Goal: Transaction & Acquisition: Purchase product/service

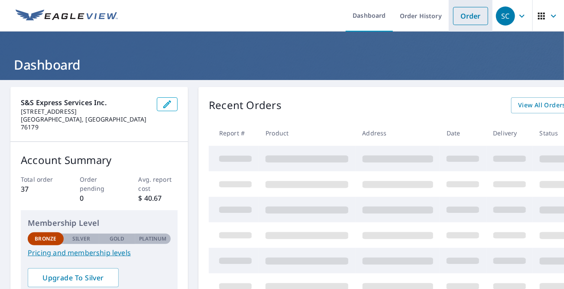
click at [469, 22] on link "Order" at bounding box center [470, 16] width 35 height 18
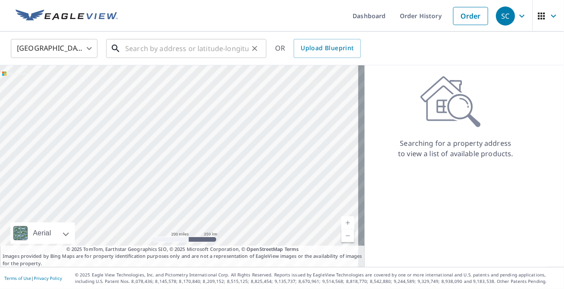
click at [148, 50] on input "text" at bounding box center [186, 48] width 123 height 24
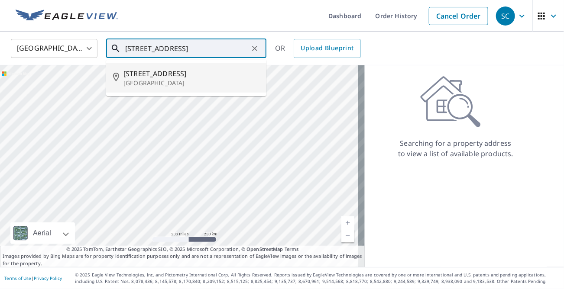
click at [165, 81] on p "[GEOGRAPHIC_DATA]" at bounding box center [191, 83] width 136 height 9
type input "[STREET_ADDRESS]"
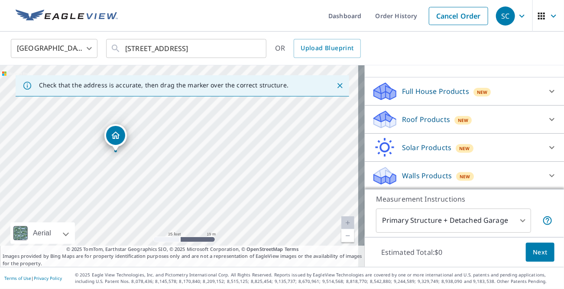
scroll to position [78, 0]
click at [491, 121] on div "Roof Products New" at bounding box center [457, 119] width 170 height 20
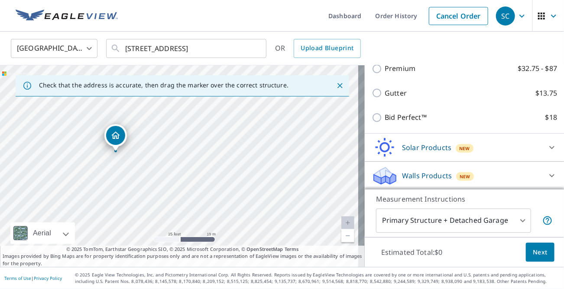
scroll to position [107, 0]
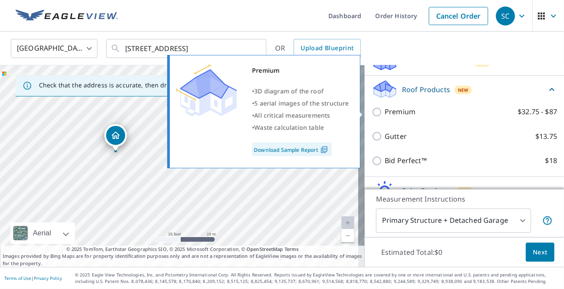
click at [372, 113] on input "Premium $32.75 - $87" at bounding box center [378, 112] width 13 height 10
checkbox input "true"
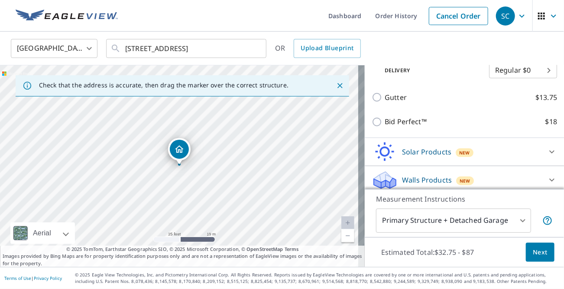
scroll to position [183, 0]
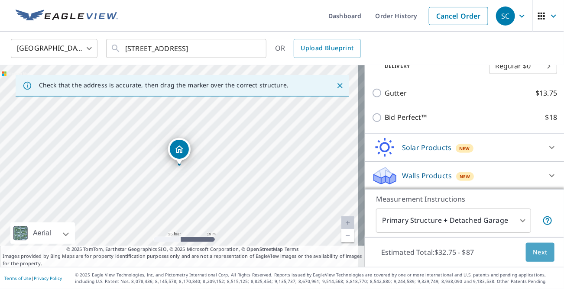
click at [539, 256] on span "Next" at bounding box center [540, 252] width 15 height 11
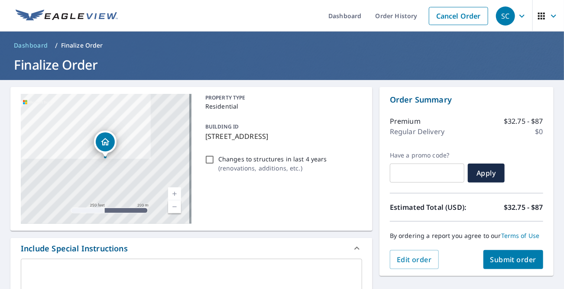
click at [504, 265] on span "Submit order" at bounding box center [513, 260] width 46 height 10
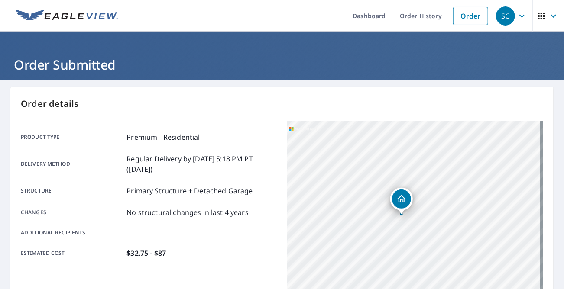
drag, startPoint x: 436, startPoint y: 221, endPoint x: 446, endPoint y: 168, distance: 53.6
click at [452, 162] on div "[STREET_ADDRESS]" at bounding box center [415, 229] width 256 height 217
drag, startPoint x: 401, startPoint y: 235, endPoint x: 456, endPoint y: 213, distance: 58.6
click at [455, 211] on div "[STREET_ADDRESS]" at bounding box center [415, 229] width 256 height 217
